Goal: Transaction & Acquisition: Purchase product/service

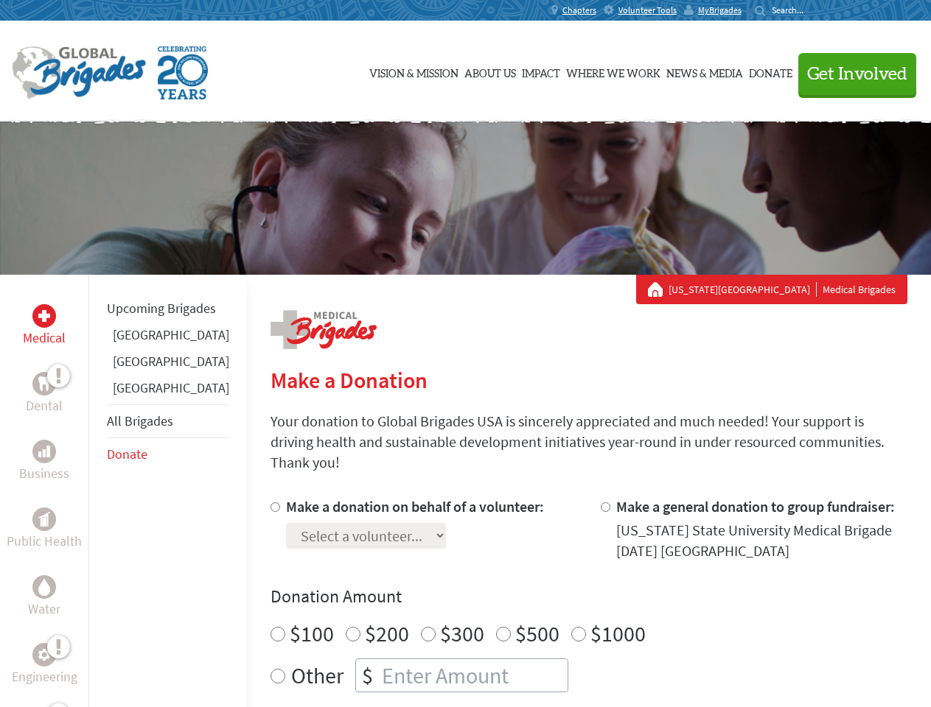
click at [813, 10] on div "Search for:" at bounding box center [783, 10] width 59 height 12
click at [850, 74] on span "Get Involved" at bounding box center [857, 75] width 100 height 18
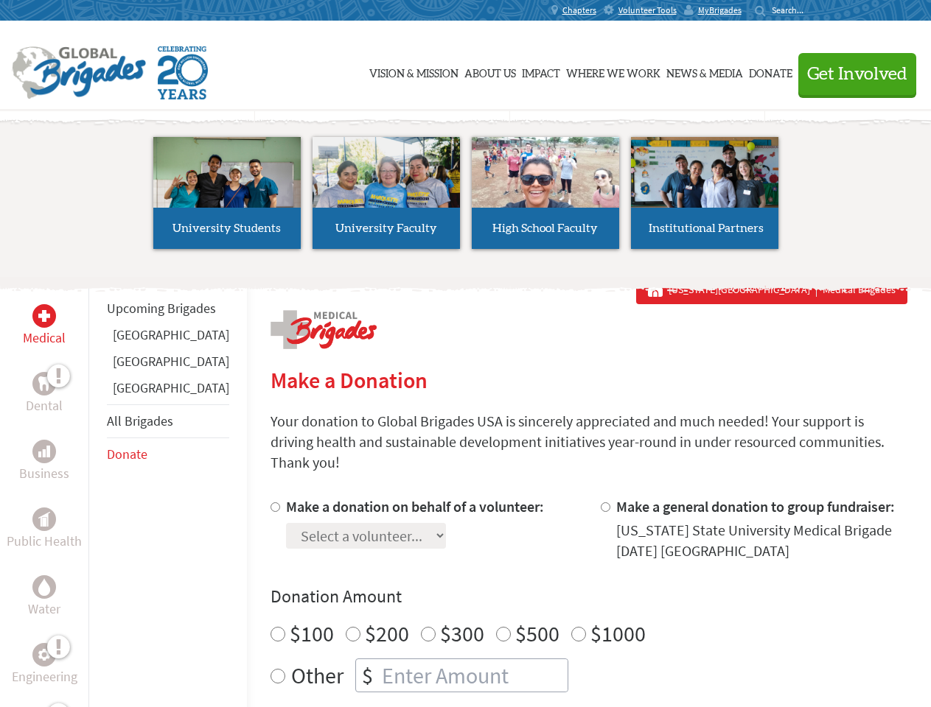
click at [466, 198] on li "High School Faculty" at bounding box center [545, 193] width 159 height 136
click at [97, 491] on div "Upcoming Brigades [GEOGRAPHIC_DATA] [GEOGRAPHIC_DATA] [GEOGRAPHIC_DATA] All Bri…" at bounding box center [167, 628] width 158 height 707
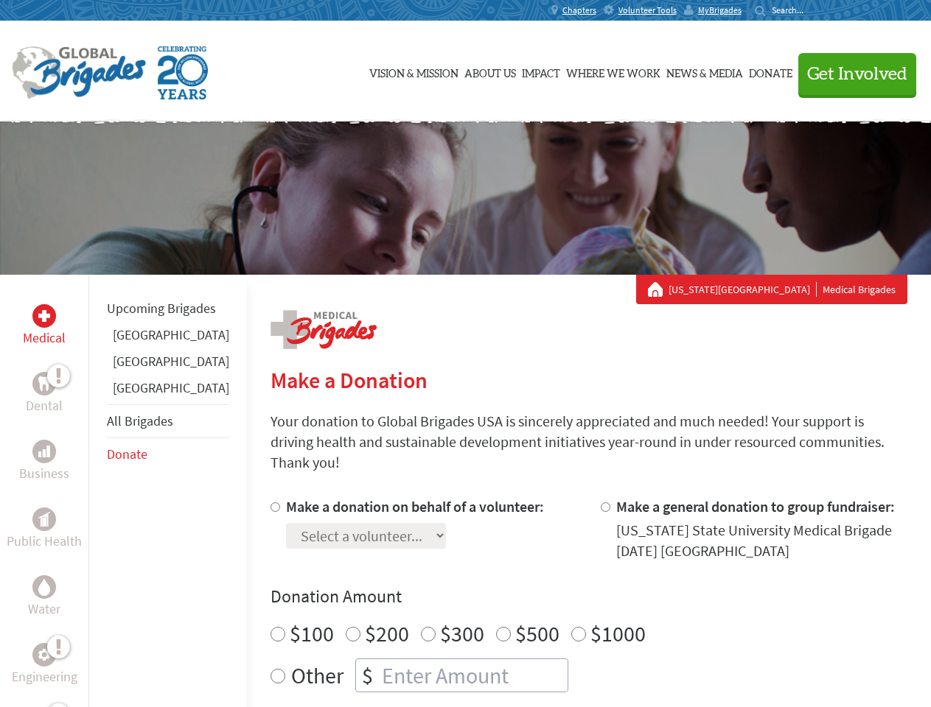
click at [563, 592] on div "Donation Amount $100 $200 $300 $500 $1000 Other $" at bounding box center [588, 639] width 637 height 108
click at [270, 502] on input "Make a donation on behalf of a volunteer:" at bounding box center [275, 507] width 10 height 10
radio input "true"
click at [600, 502] on input "Make a general donation to group fundraiser:" at bounding box center [605, 507] width 10 height 10
radio input "true"
